Goal: Task Accomplishment & Management: Manage account settings

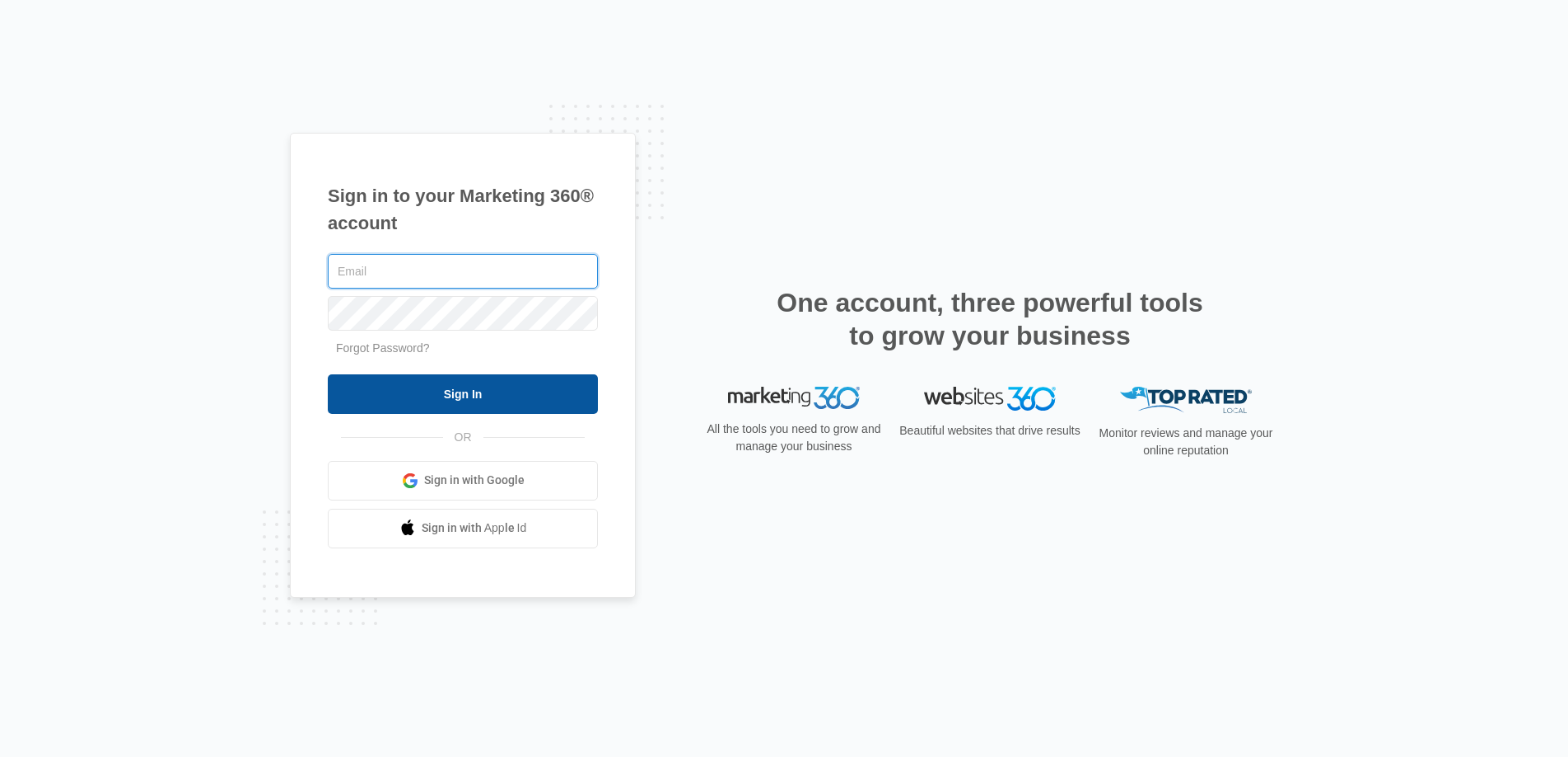
type input "joel.green@madwire.com"
click at [578, 375] on input "Sign In" at bounding box center [463, 394] width 270 height 39
type input "[DOMAIN_NAME][EMAIL_ADDRESS][DOMAIN_NAME]"
click at [528, 388] on input "Sign In" at bounding box center [463, 394] width 270 height 39
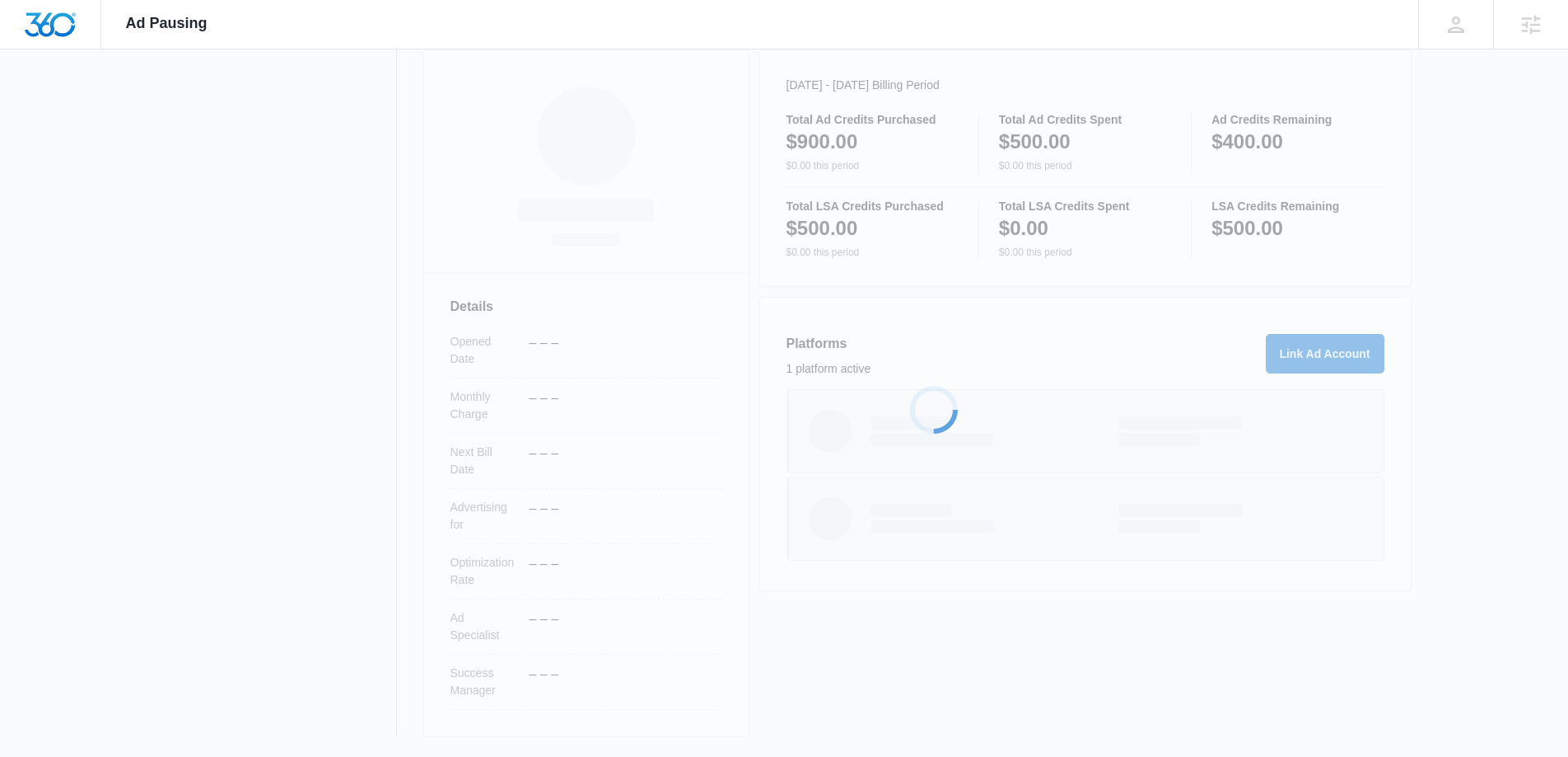
scroll to position [236, 0]
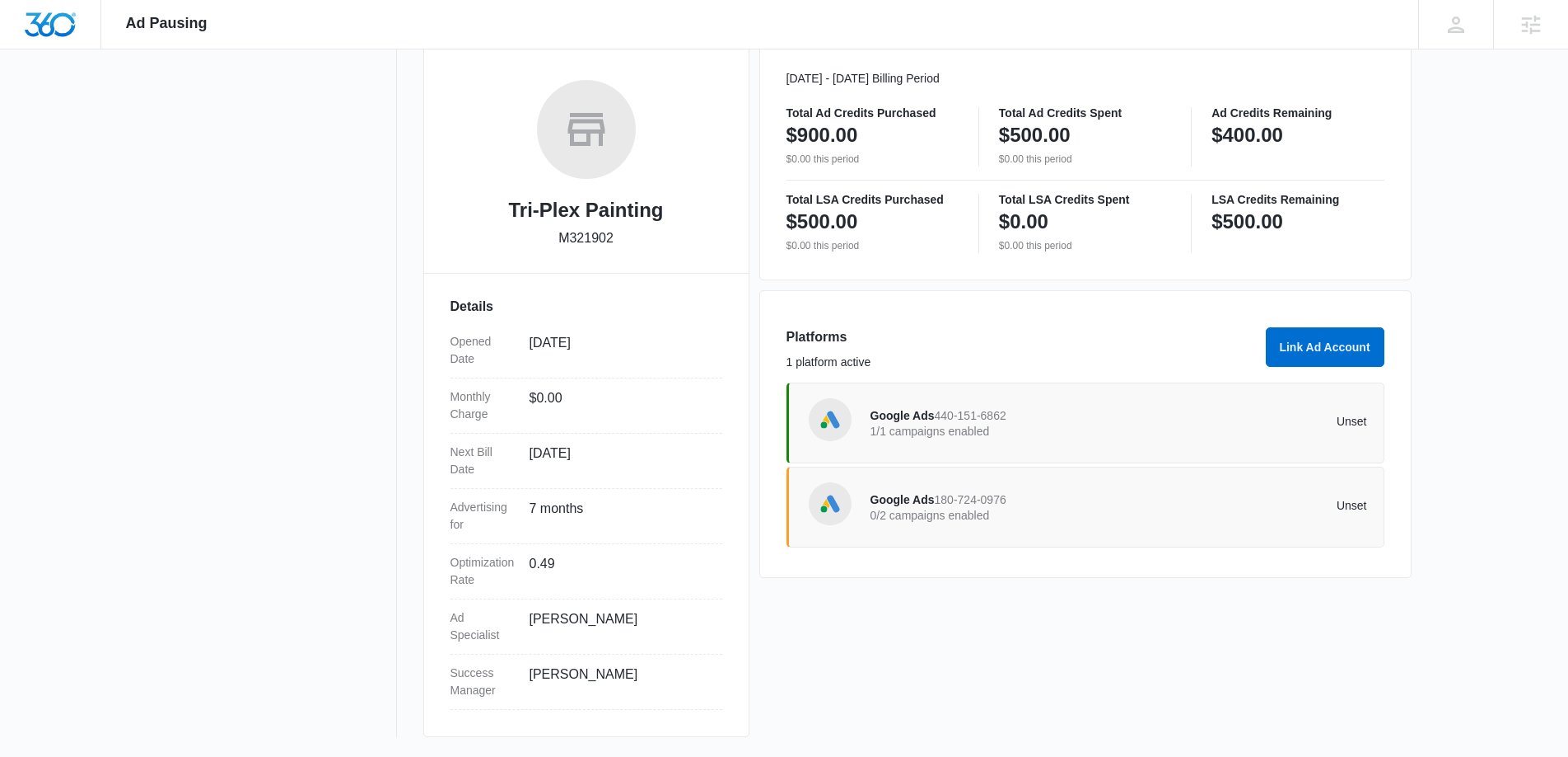
click at [1344, 420] on p "Unset" at bounding box center [1243, 421] width 249 height 11
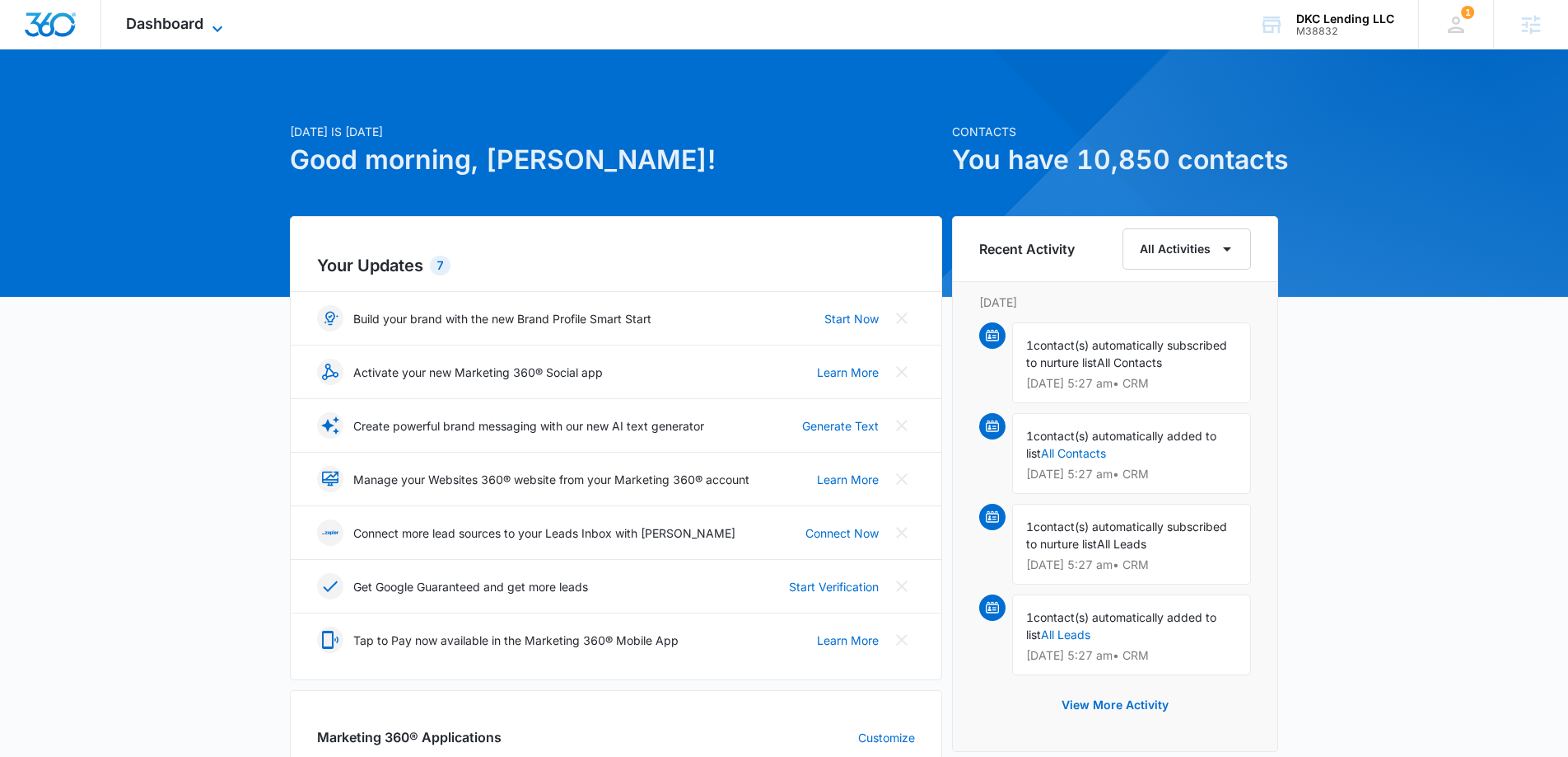
click at [209, 19] on icon at bounding box center [217, 29] width 20 height 20
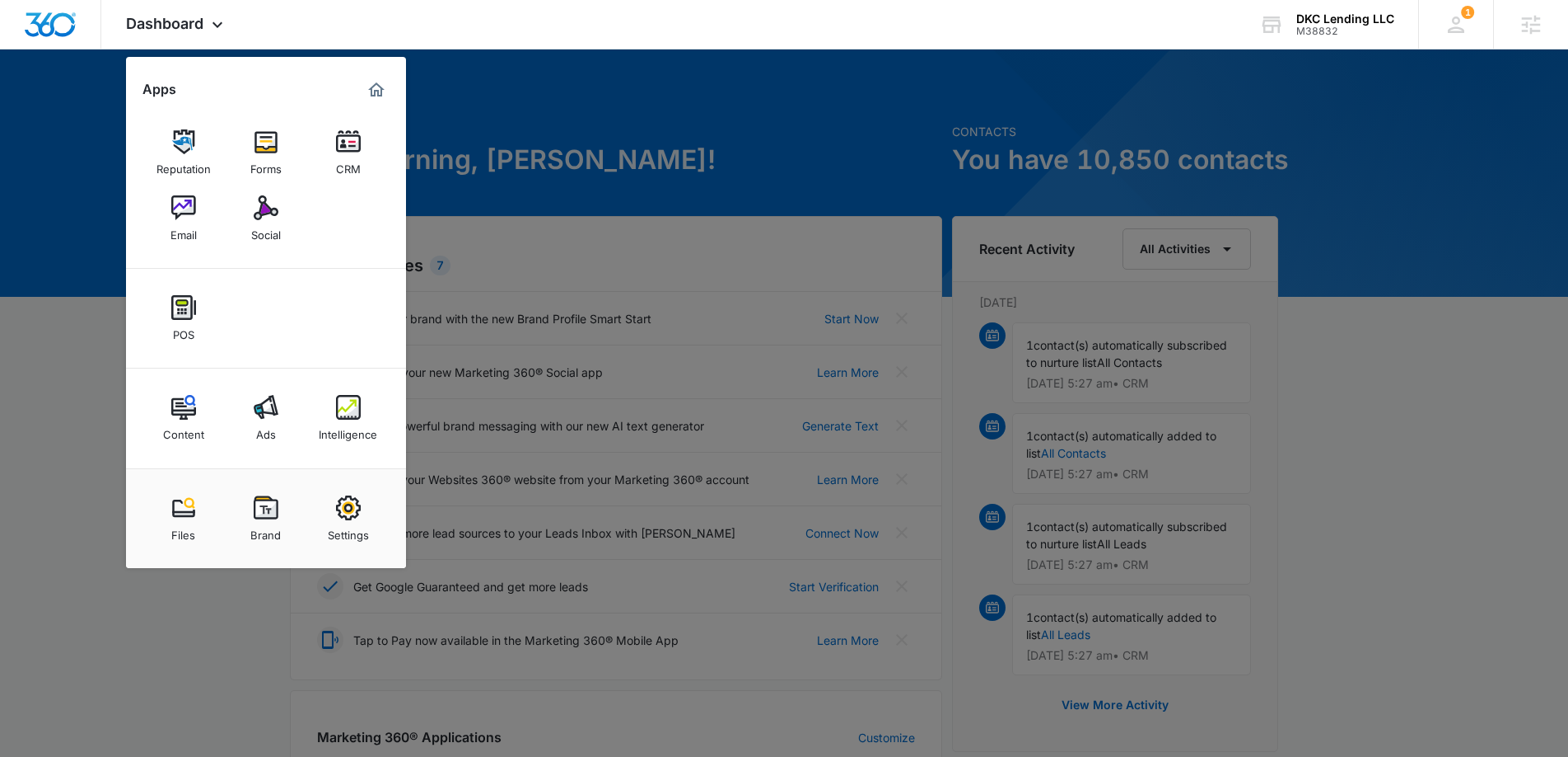
click at [284, 429] on link "Ads" at bounding box center [266, 418] width 63 height 63
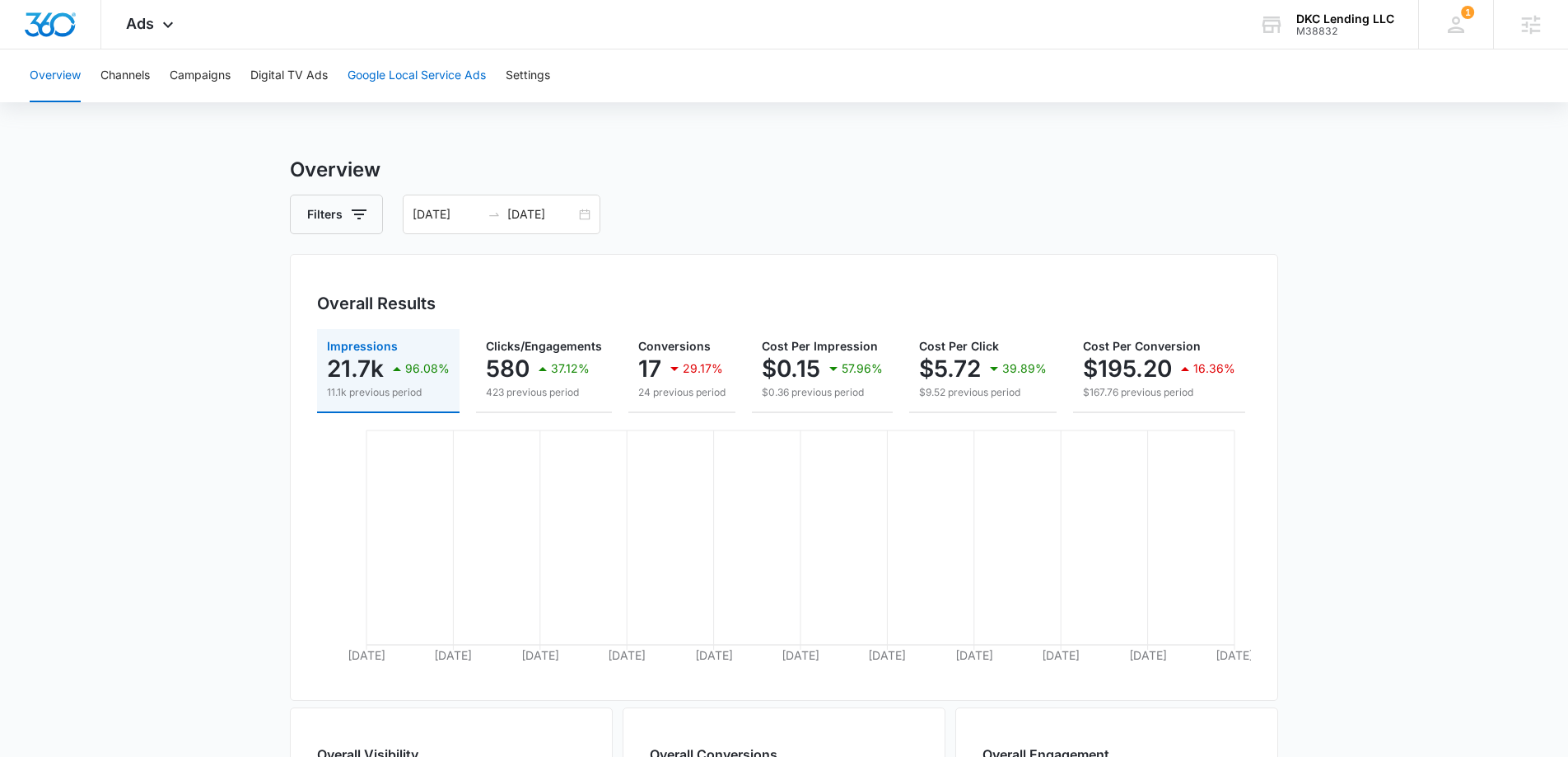
click at [423, 72] on button "Google Local Service Ads" at bounding box center [416, 76] width 139 height 52
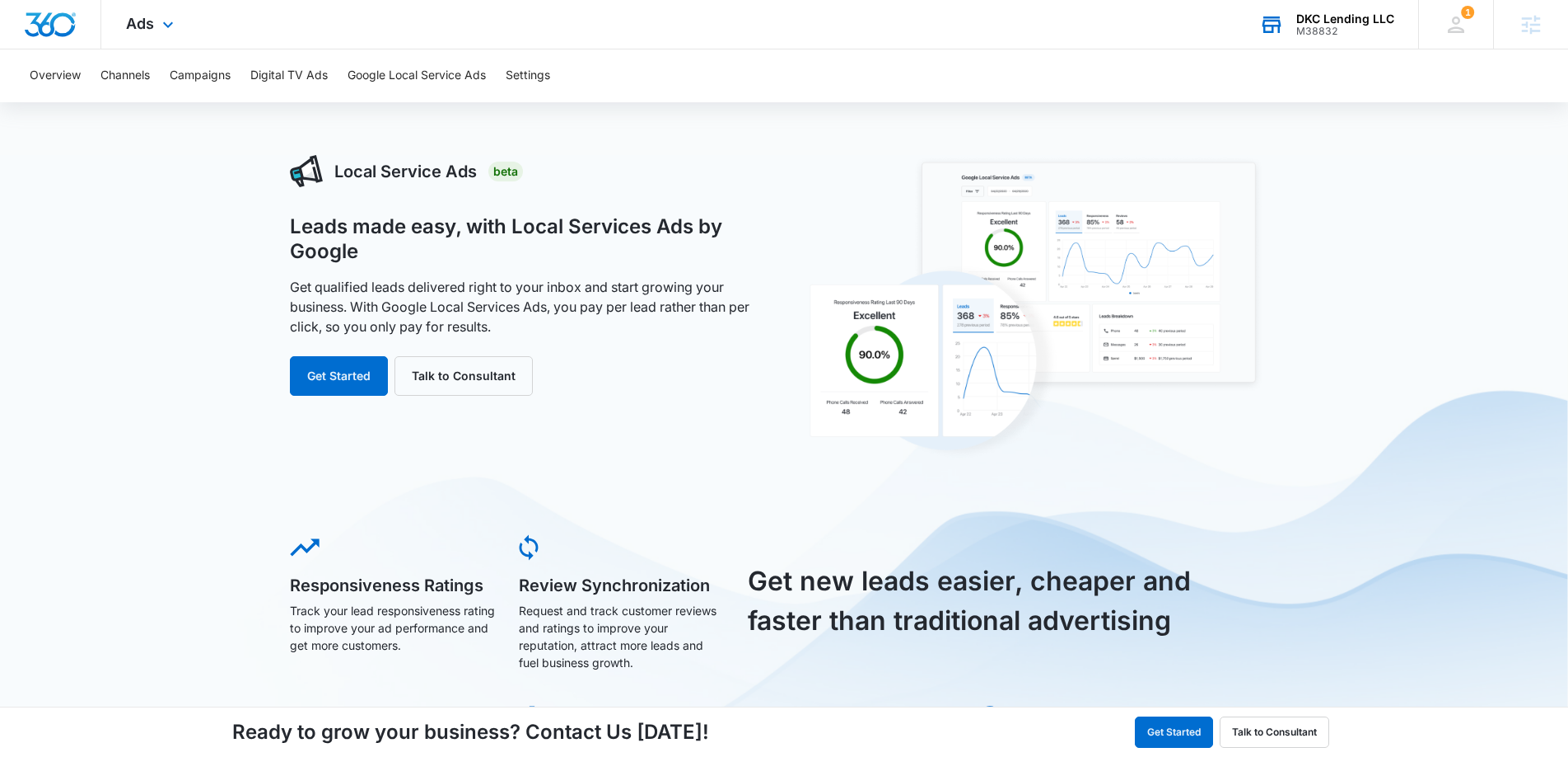
drag, startPoint x: 1279, startPoint y: 23, endPoint x: 1289, endPoint y: 25, distance: 10.2
click at [1283, 23] on icon at bounding box center [1271, 24] width 24 height 24
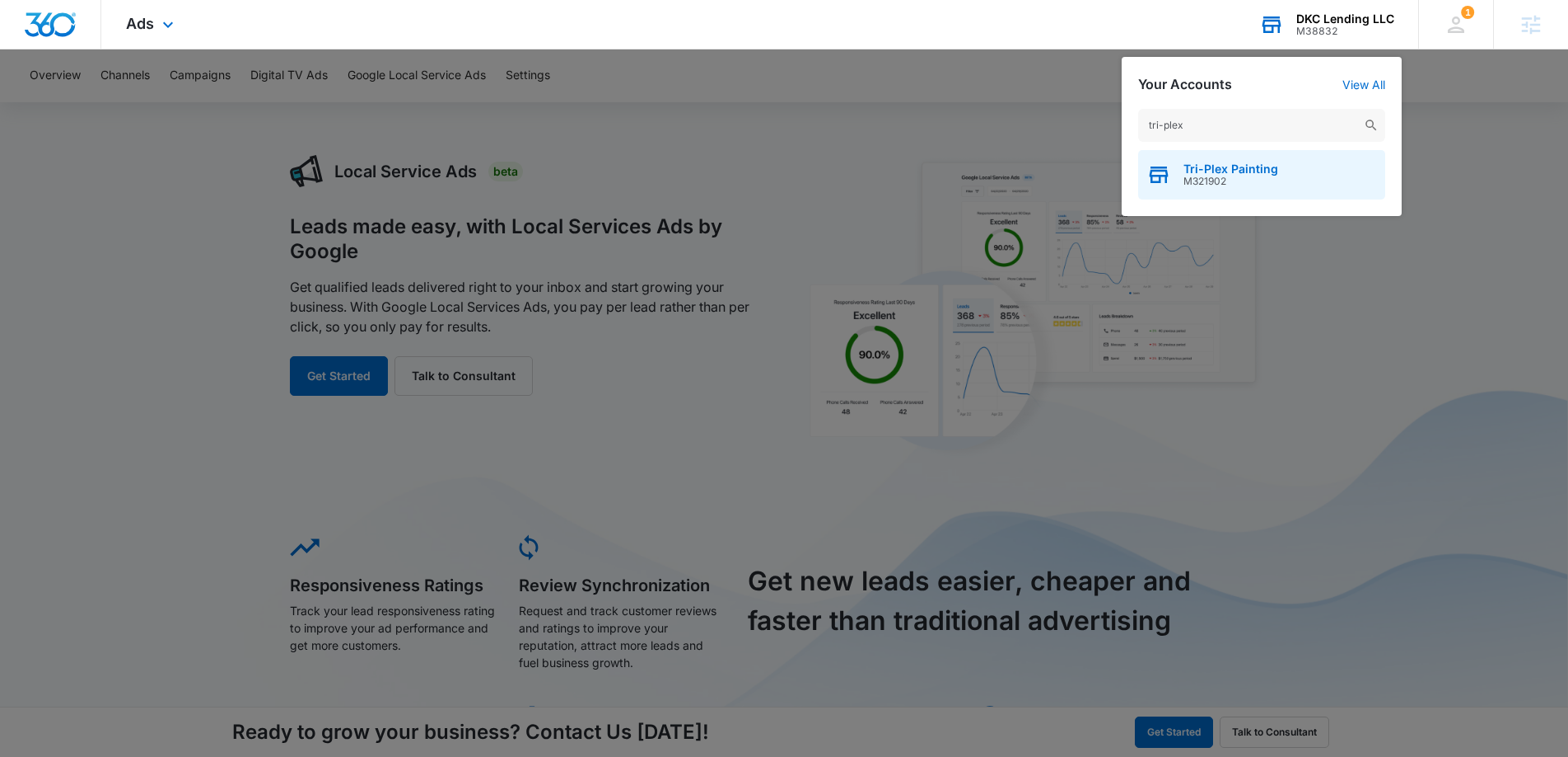
type input "tri-plex"
click at [1255, 172] on span "Tri-Plex Painting" at bounding box center [1231, 169] width 95 height 13
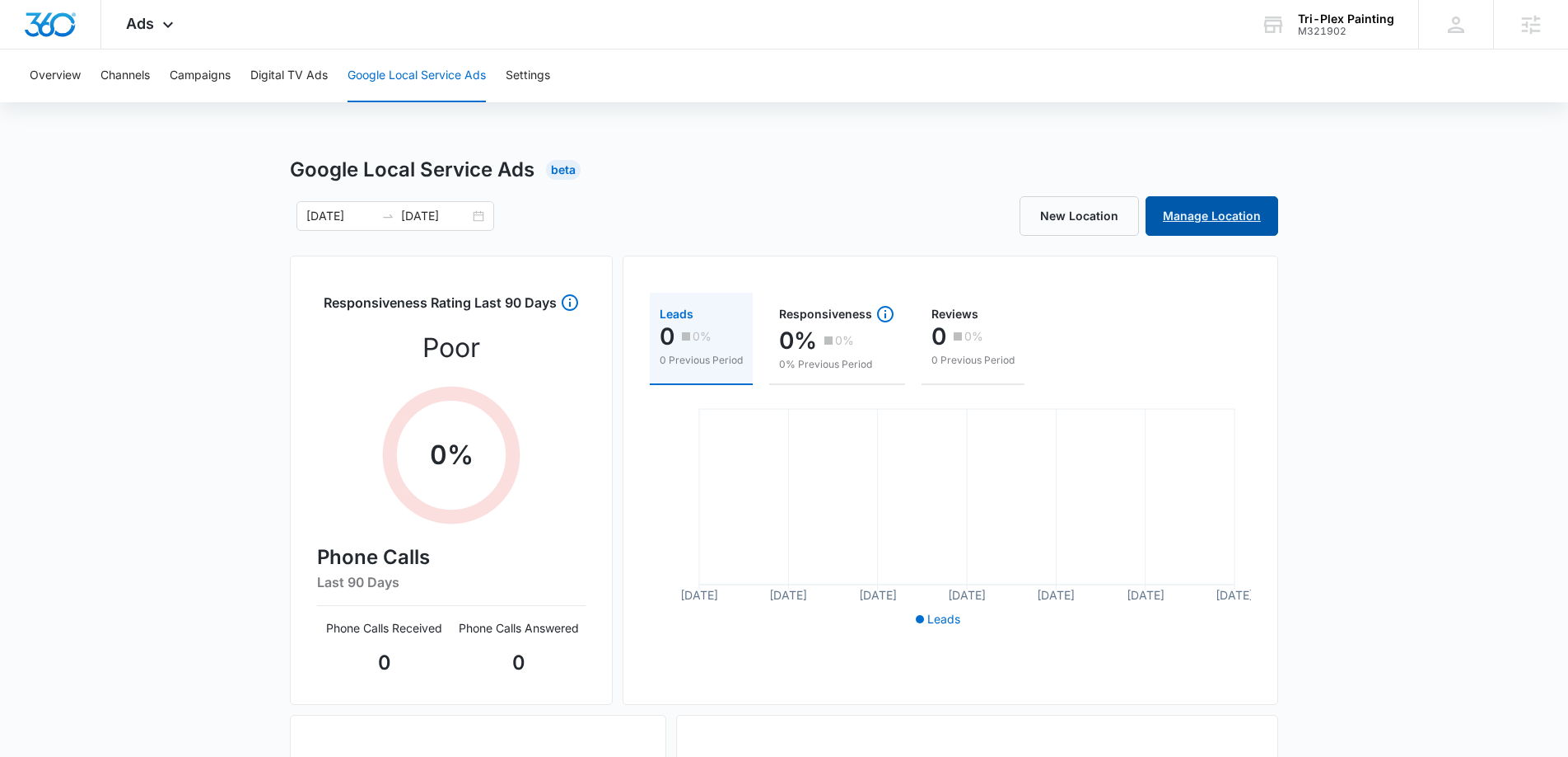
click at [1222, 223] on link "Manage Location" at bounding box center [1212, 216] width 133 height 39
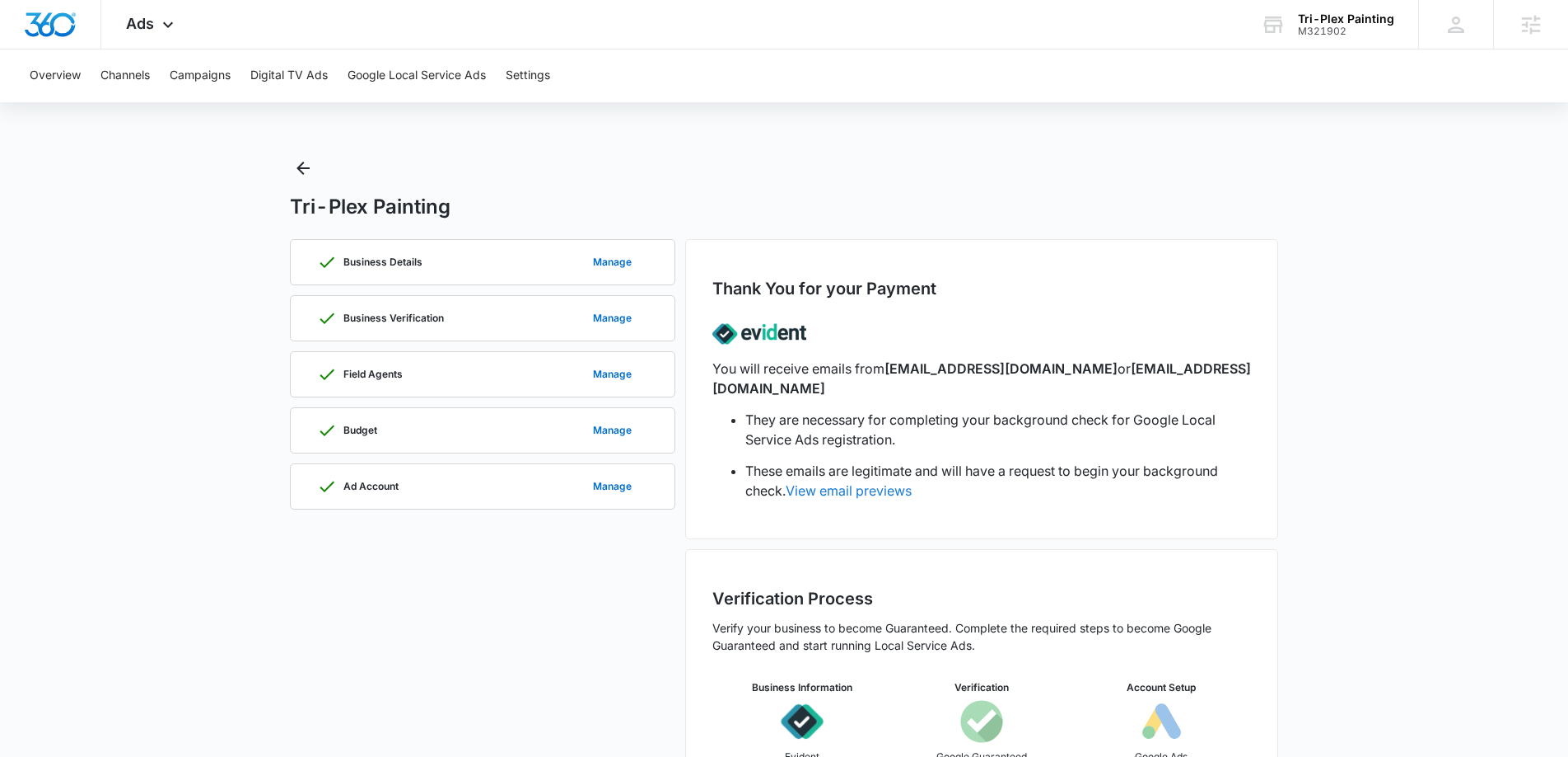
scroll to position [72, 0]
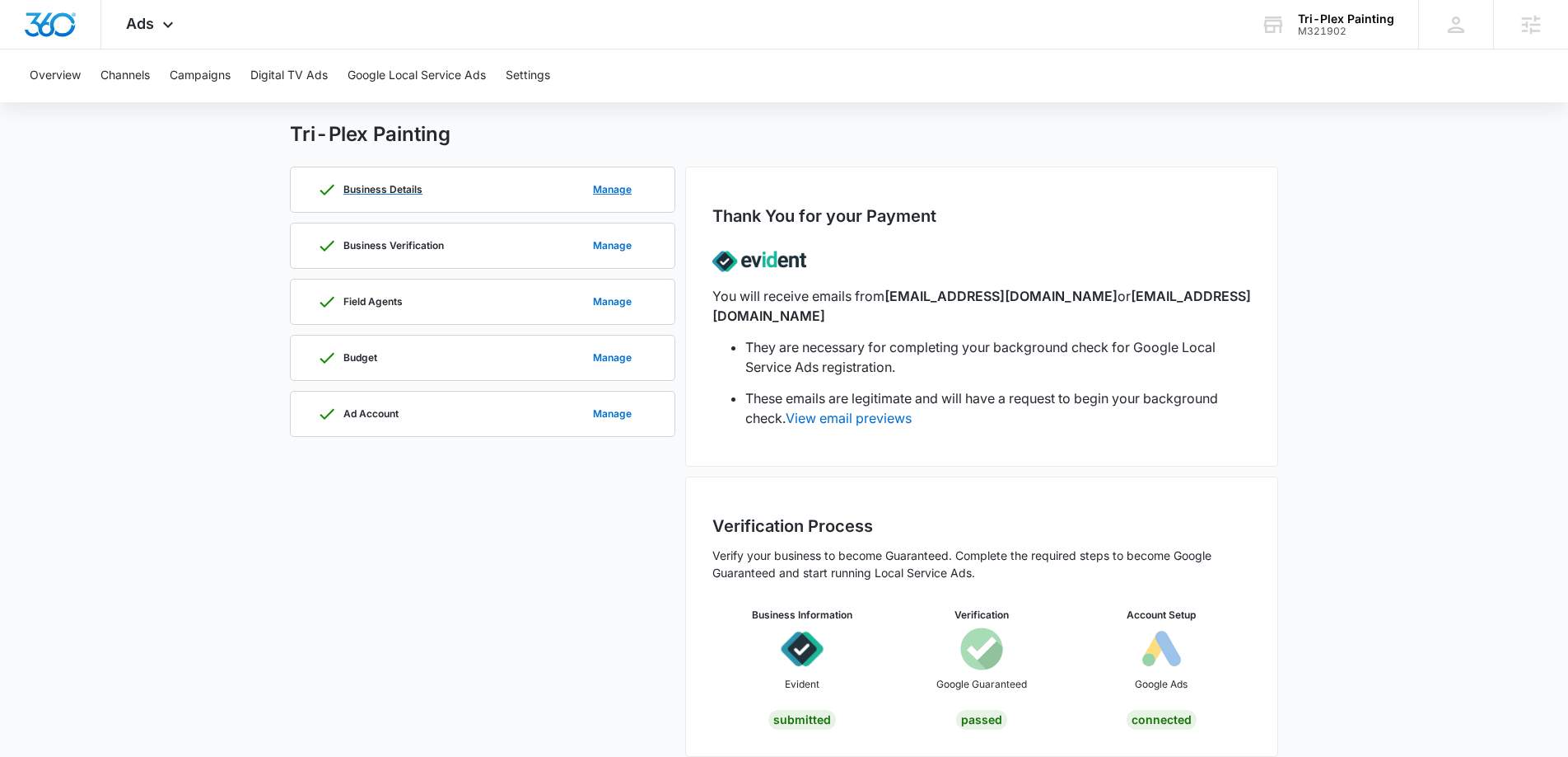
click at [508, 188] on div "Business Details Manage" at bounding box center [482, 189] width 331 height 45
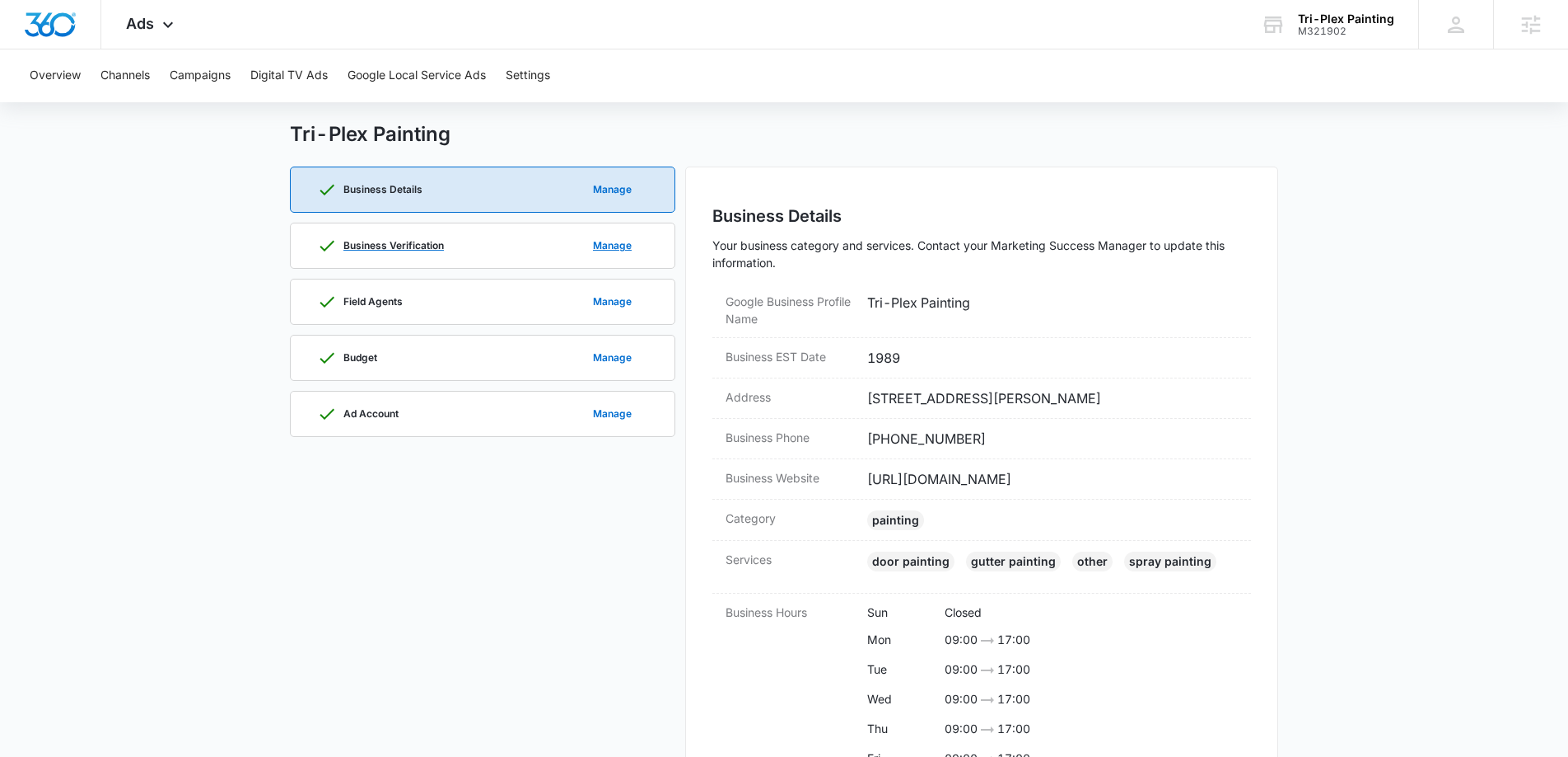
click at [439, 247] on p "Business Verification" at bounding box center [394, 245] width 100 height 10
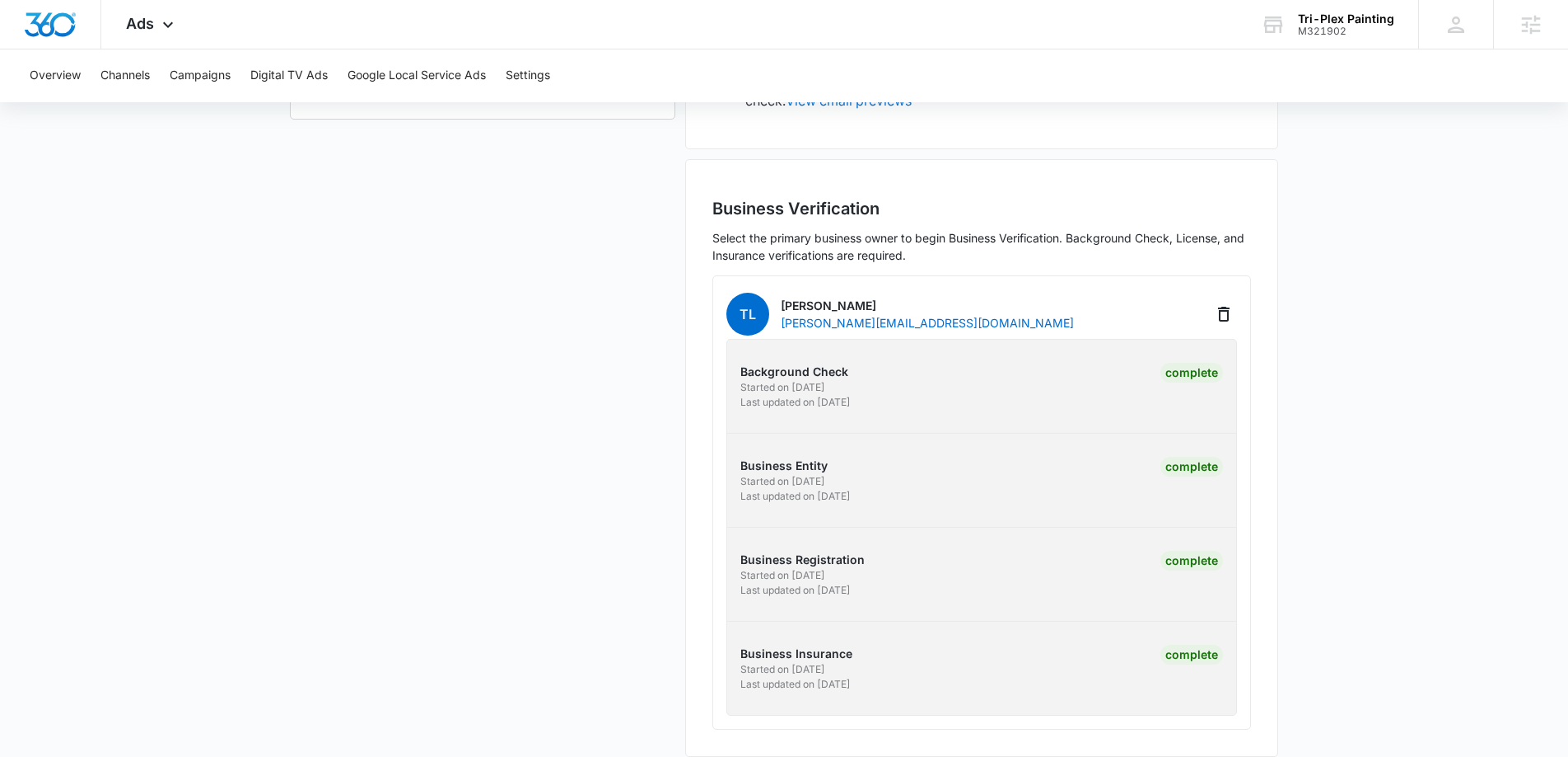
scroll to position [0, 0]
